Goal: Navigation & Orientation: Find specific page/section

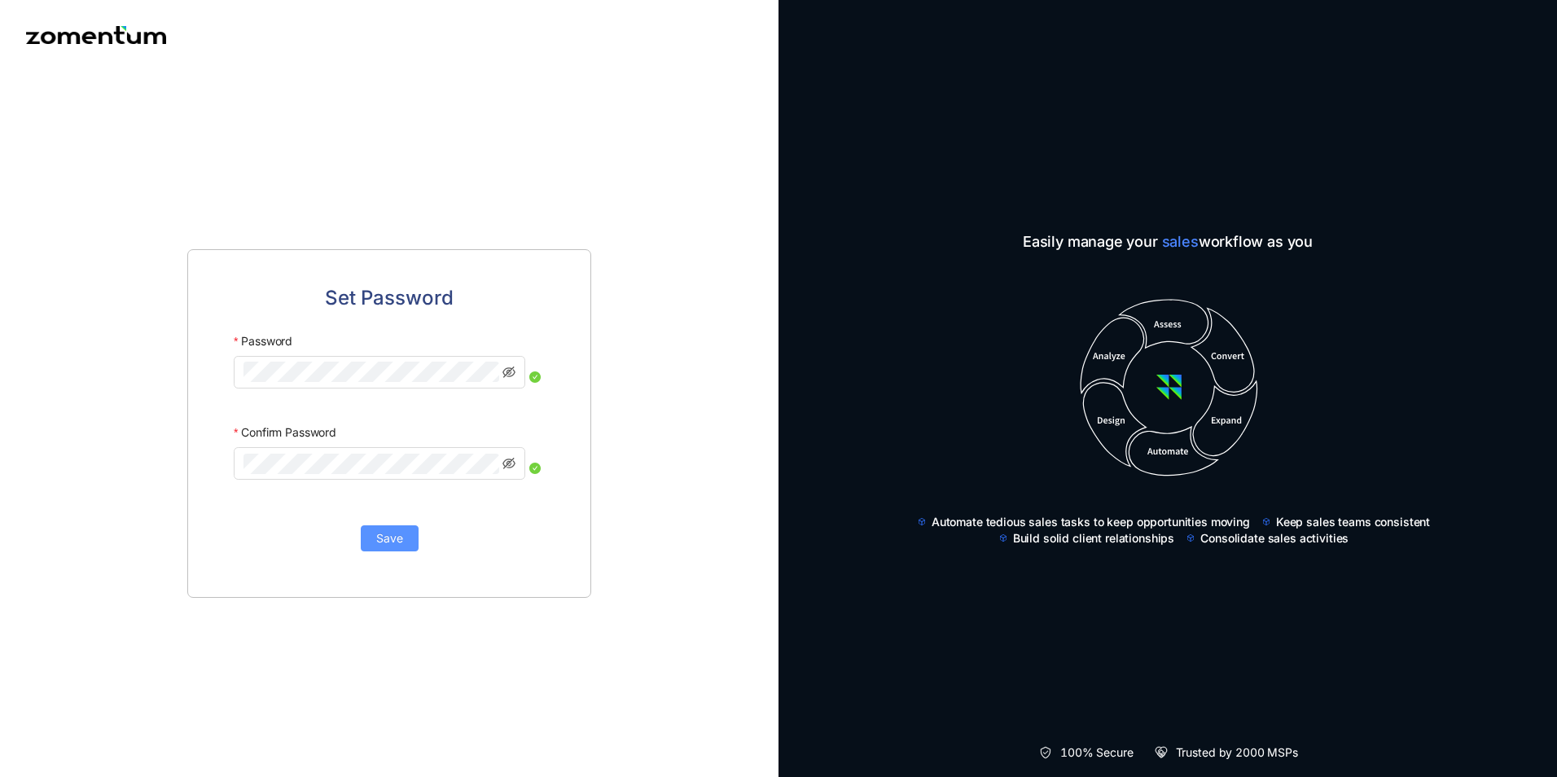
click at [395, 536] on span "Save" at bounding box center [389, 538] width 27 height 18
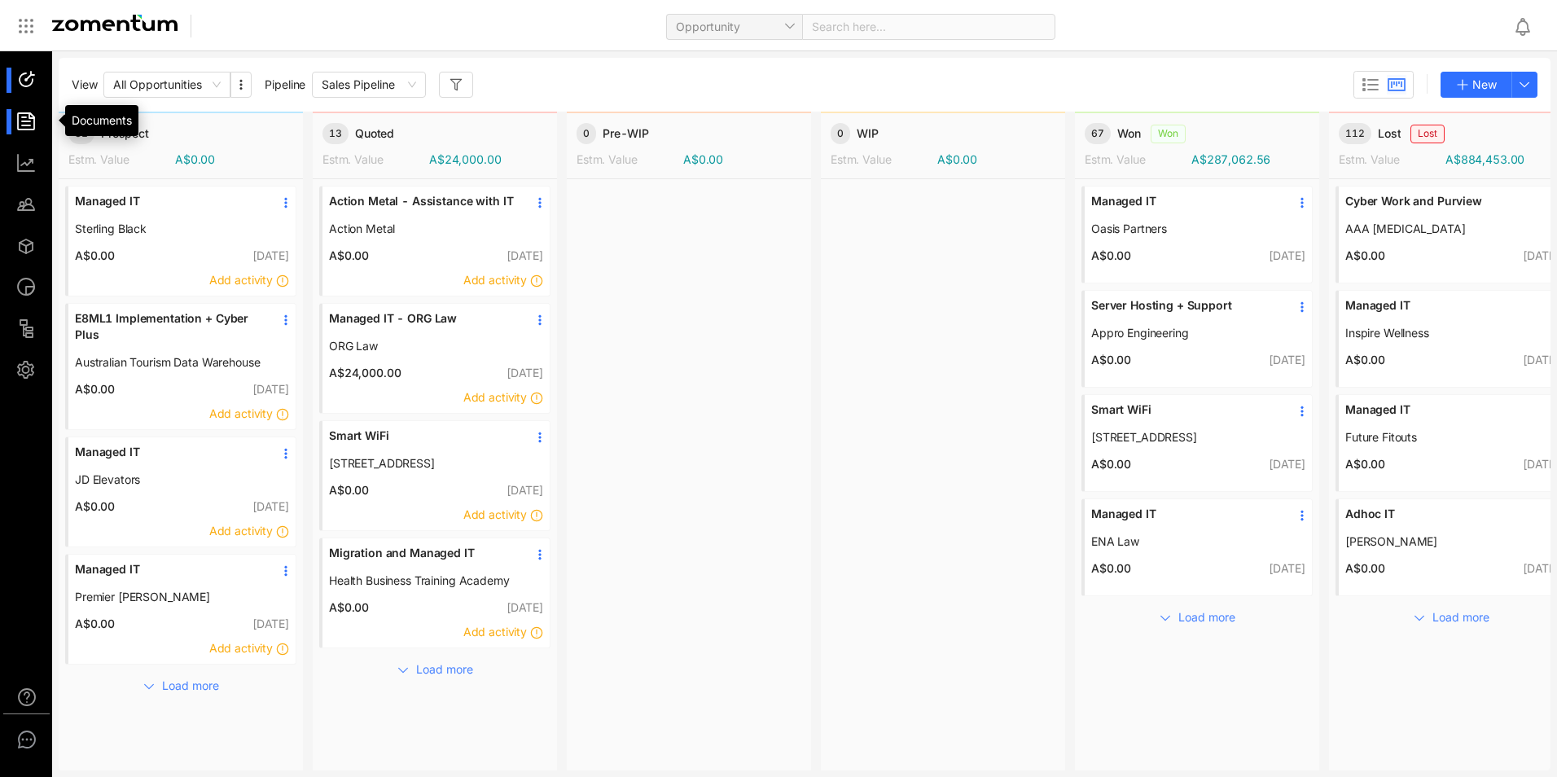
click at [26, 127] on div at bounding box center [33, 121] width 35 height 25
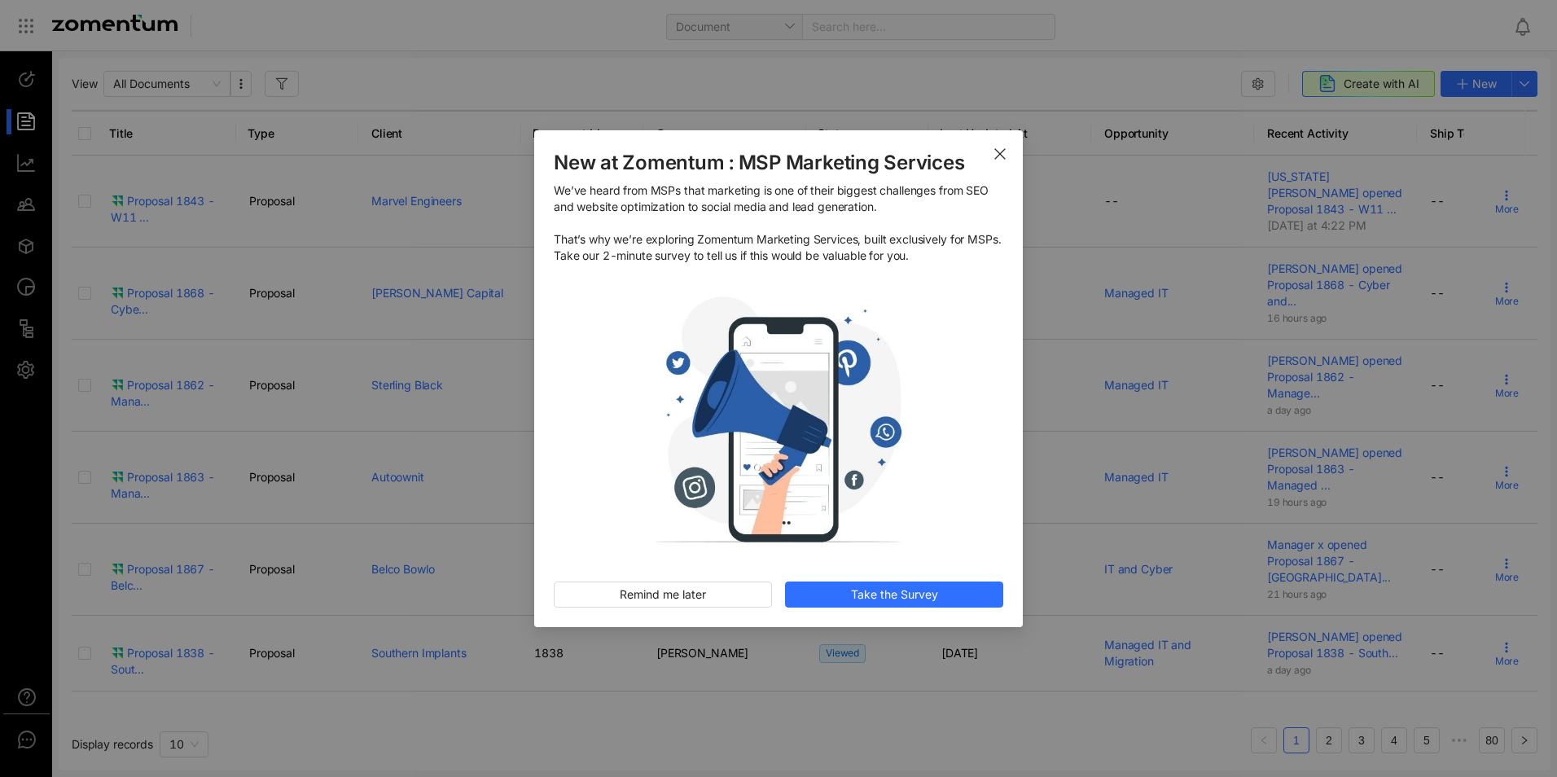
click at [998, 160] on icon "Close" at bounding box center [999, 153] width 13 height 13
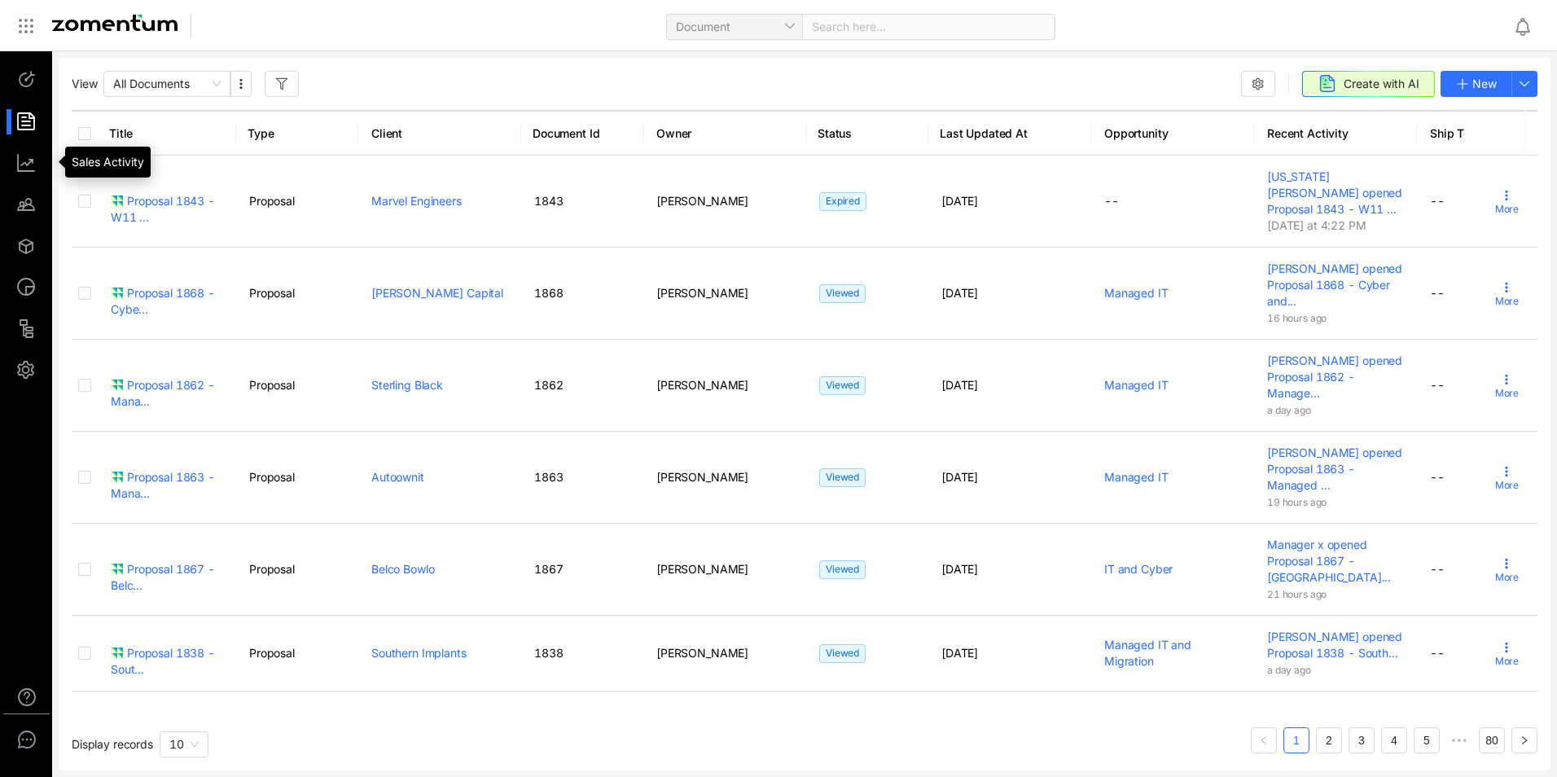
click at [21, 204] on div at bounding box center [33, 203] width 35 height 25
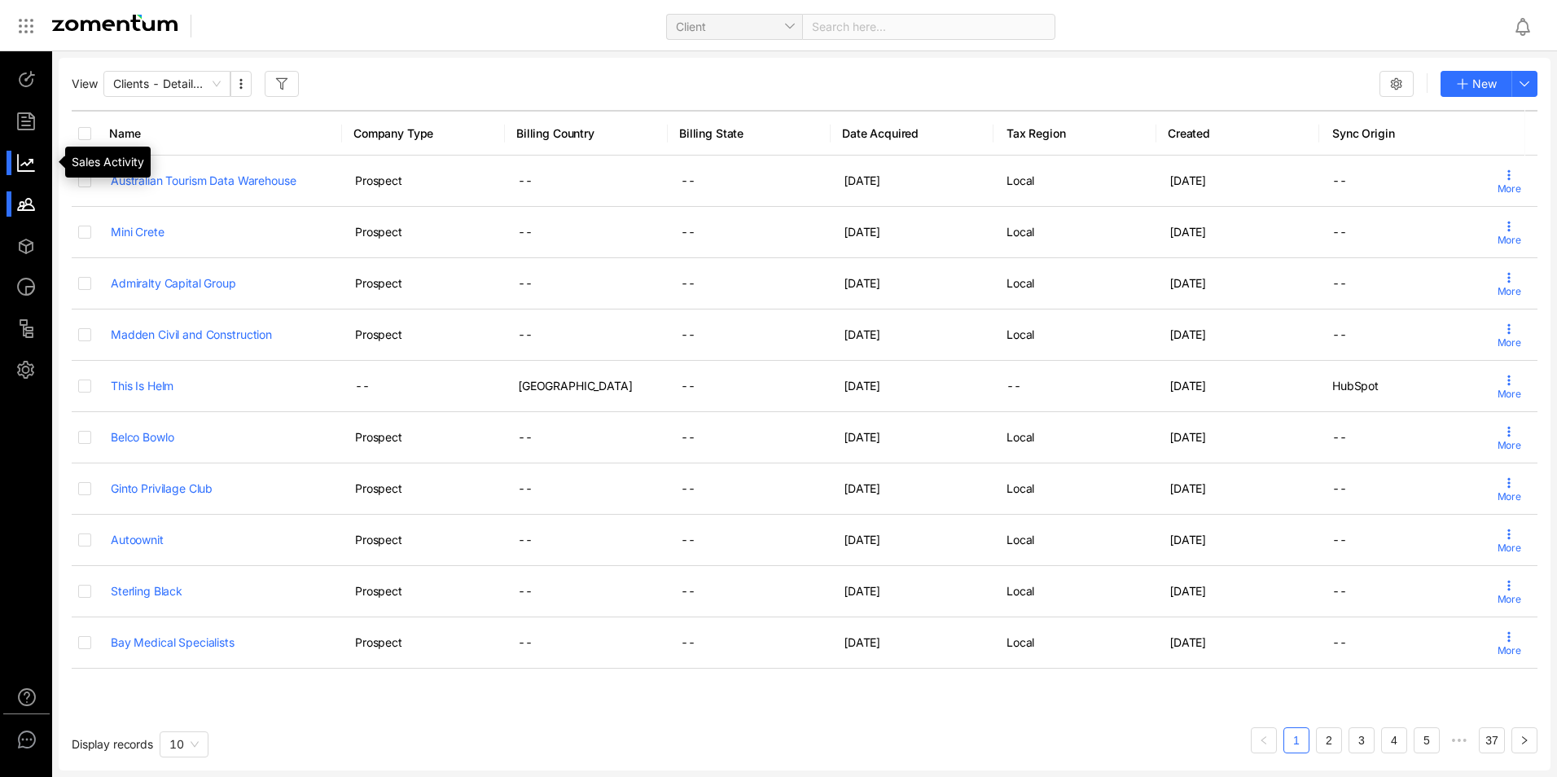
click at [21, 156] on div at bounding box center [33, 163] width 35 height 25
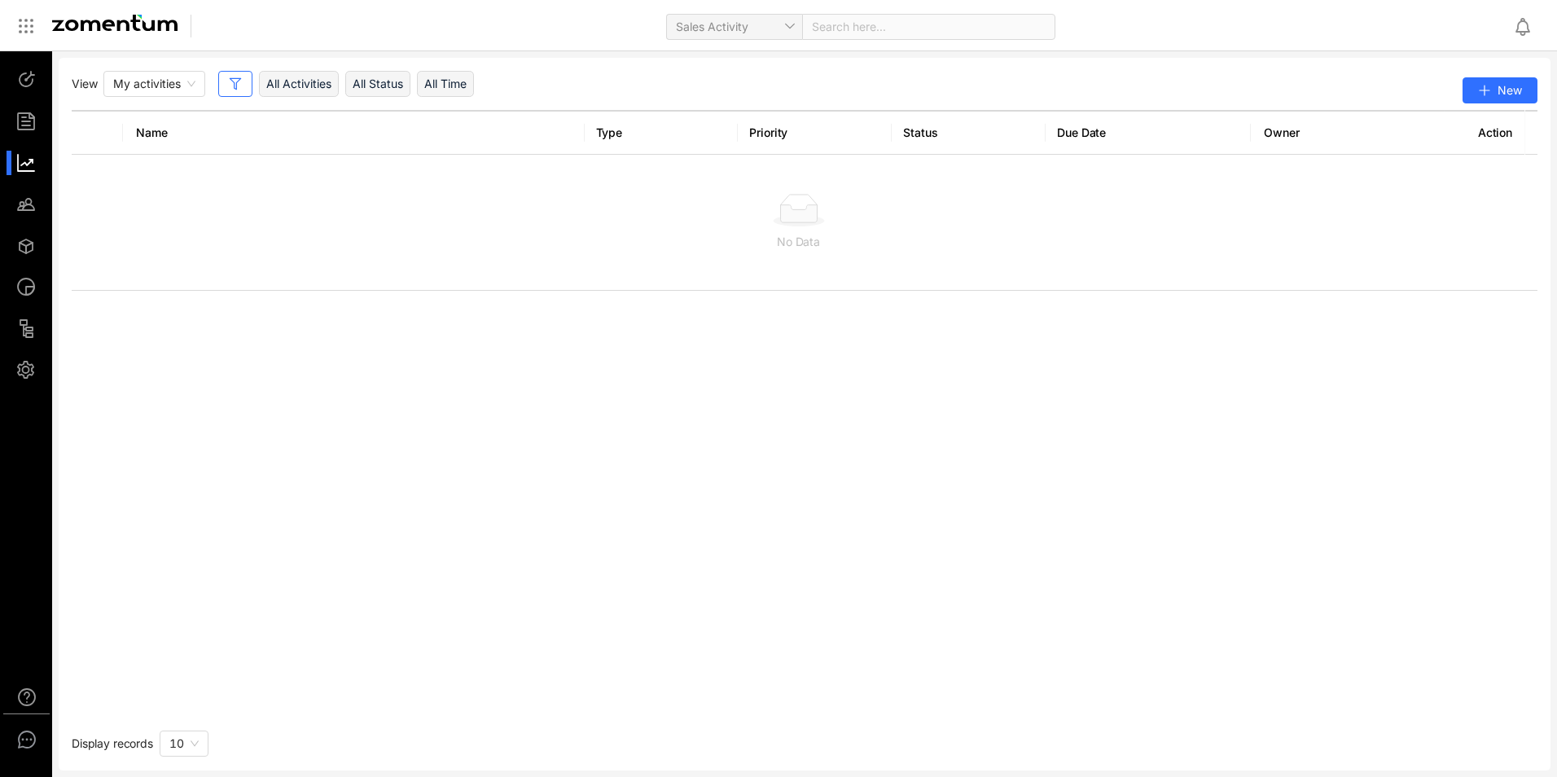
click at [28, 134] on ul at bounding box center [26, 224] width 53 height 347
click at [28, 131] on div at bounding box center [33, 121] width 35 height 25
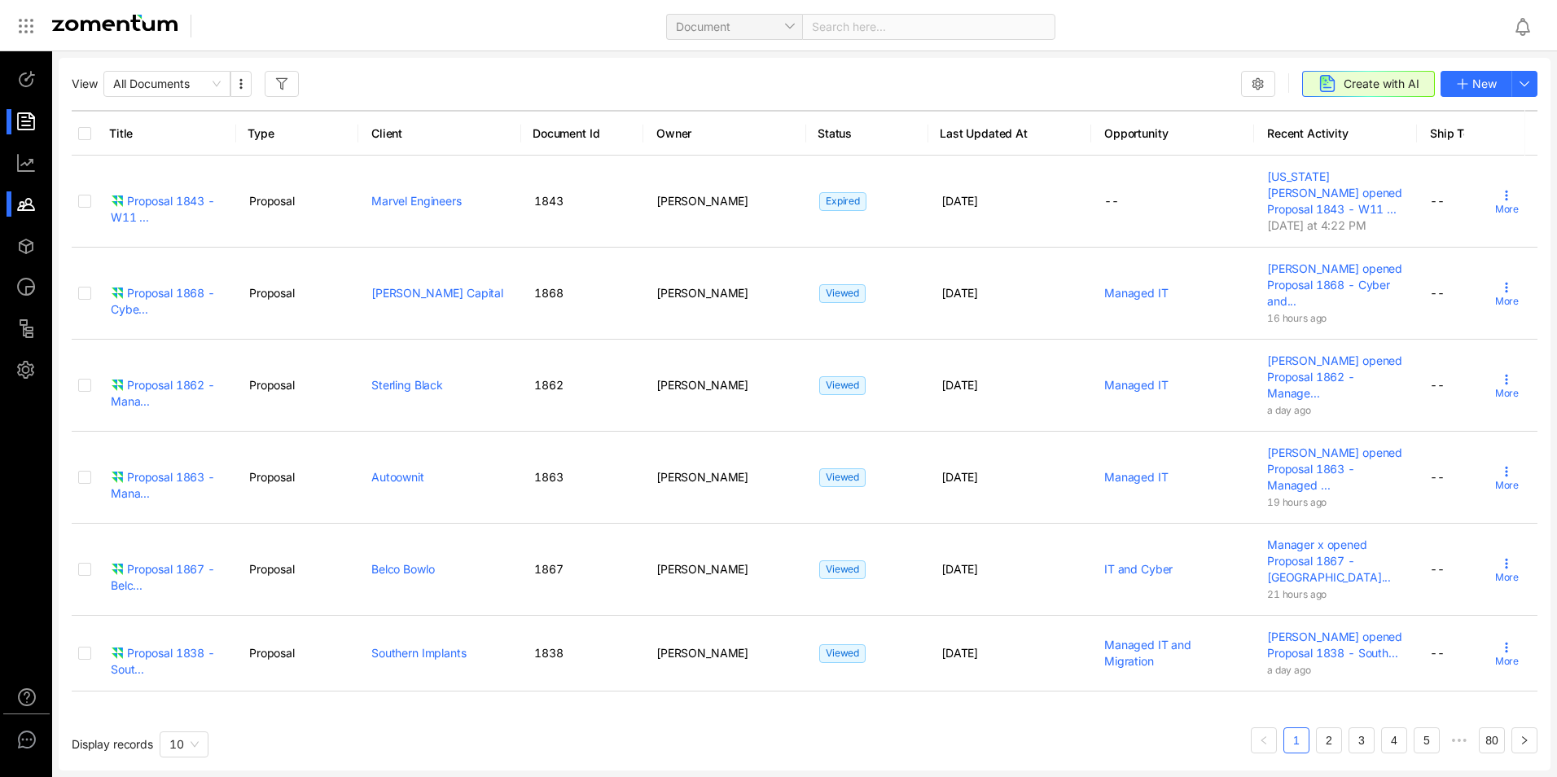
click at [27, 209] on div at bounding box center [33, 203] width 35 height 25
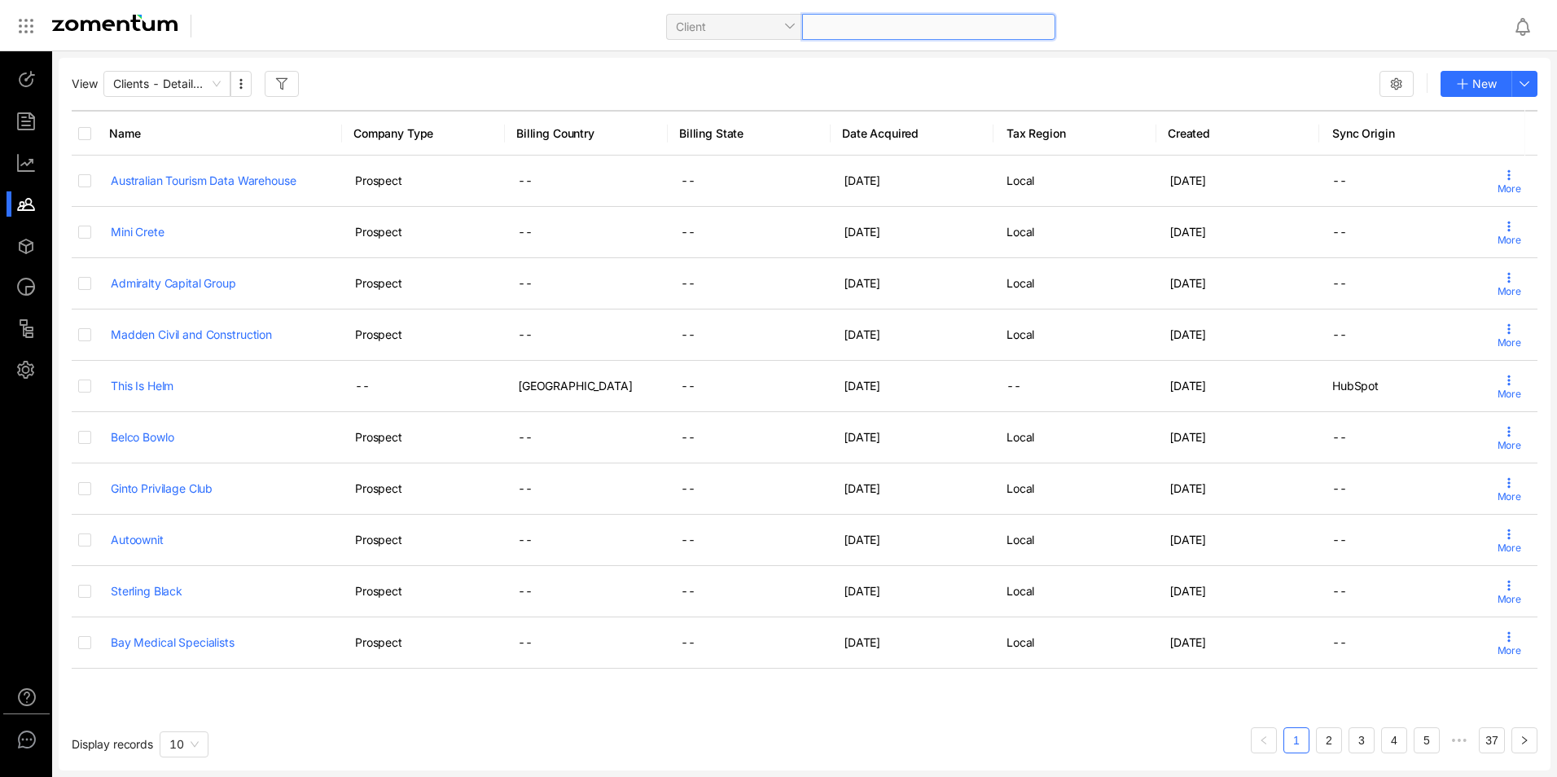
click at [844, 35] on div at bounding box center [928, 27] width 253 height 26
type input "******"
click at [756, 55] on span "Premier [PERSON_NAME]" at bounding box center [774, 60] width 135 height 14
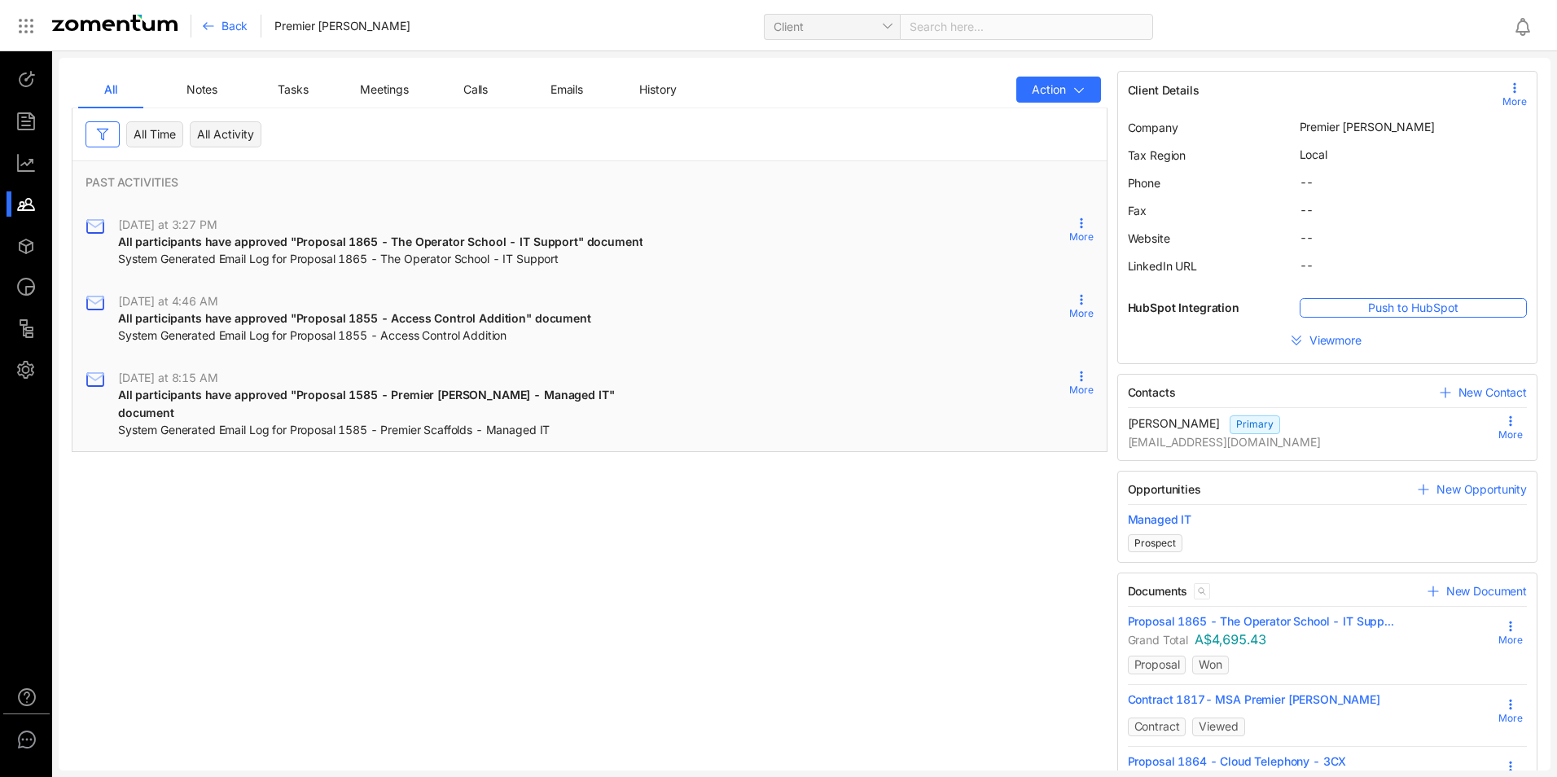
click at [8, 204] on li at bounding box center [26, 203] width 39 height 25
click at [28, 193] on div at bounding box center [33, 203] width 35 height 25
